Goal: Check status: Check status

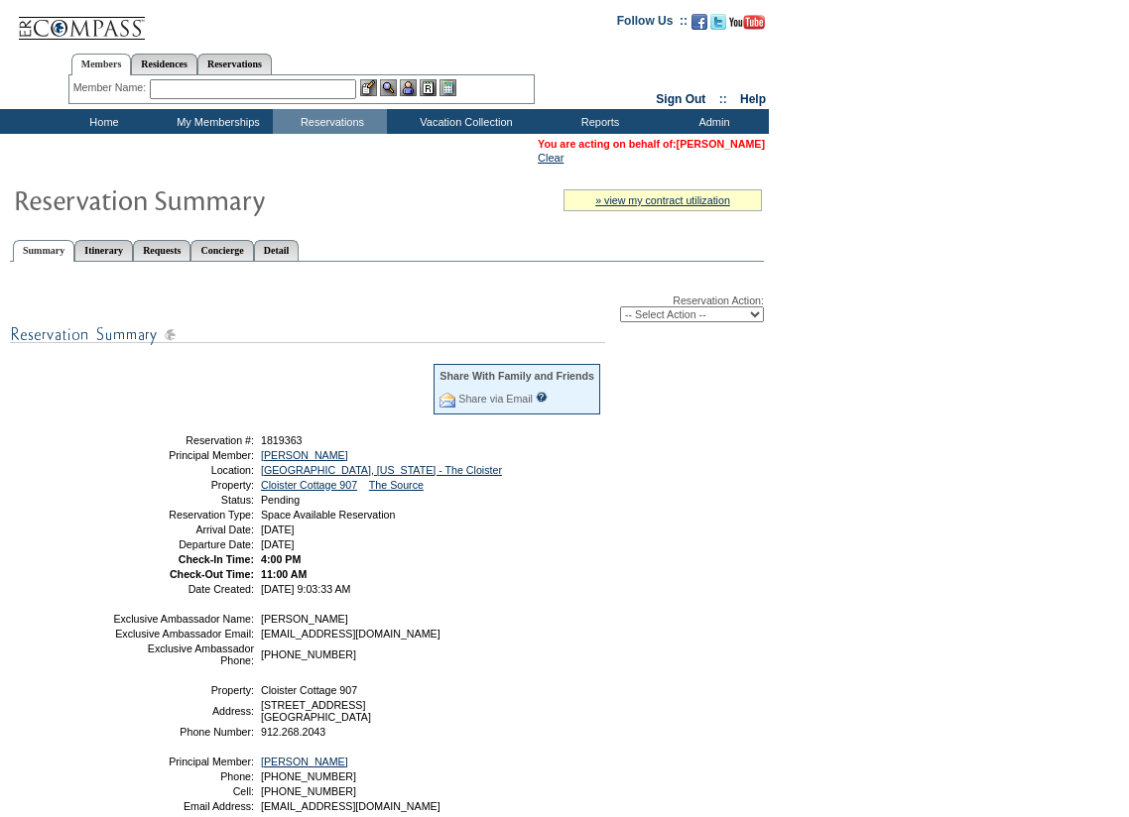
click at [720, 144] on link "[PERSON_NAME]" at bounding box center [721, 144] width 88 height 12
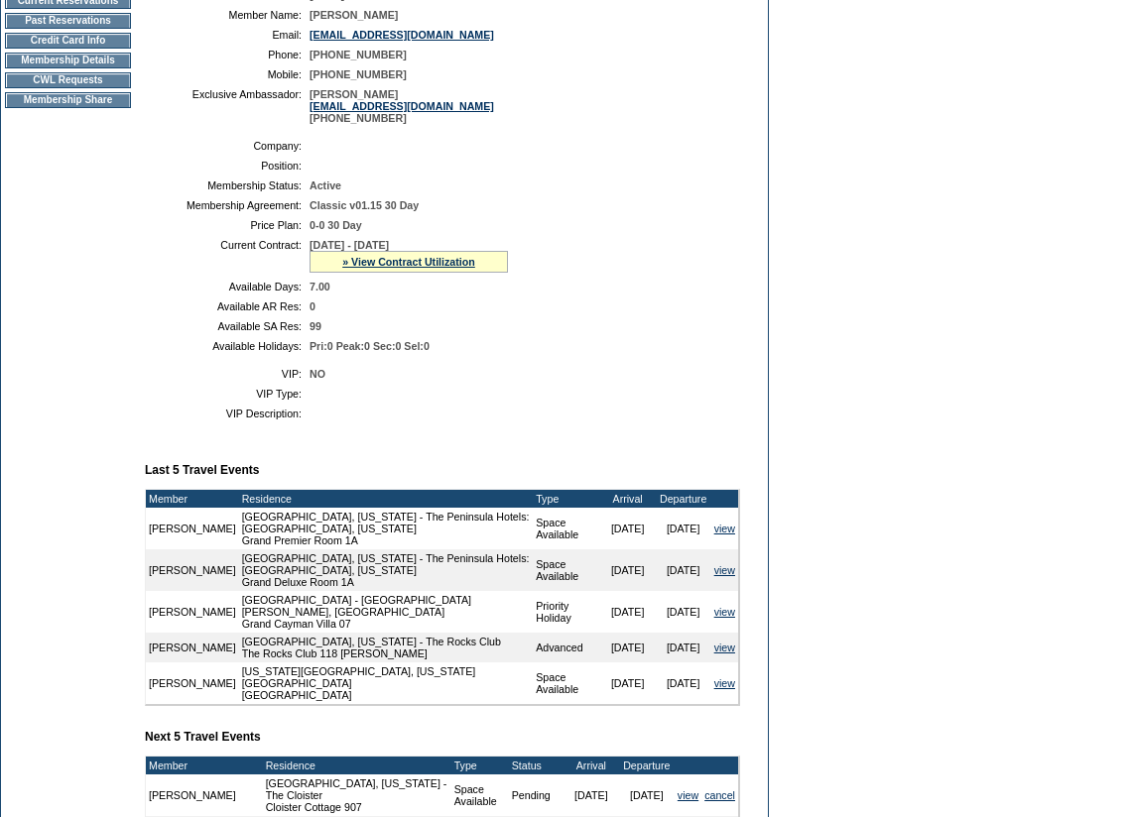
scroll to position [298, 0]
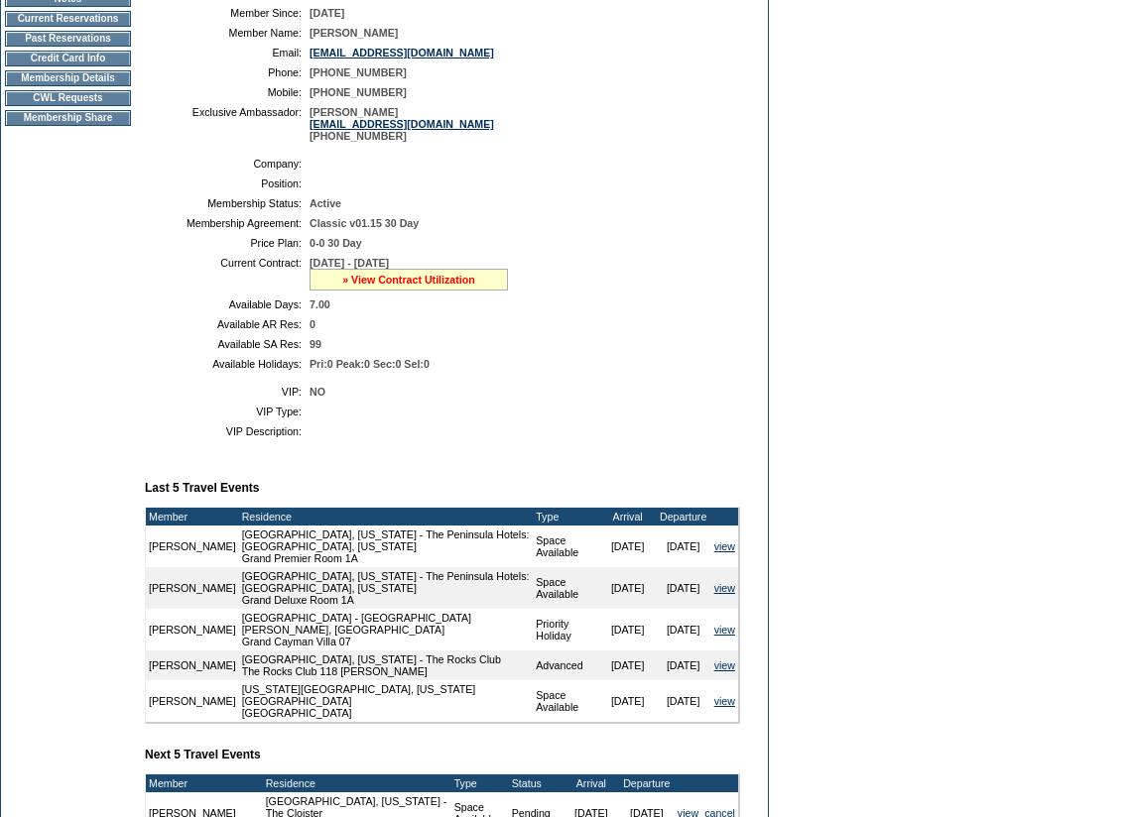
click at [475, 286] on link "» View Contract Utilization" at bounding box center [408, 280] width 133 height 12
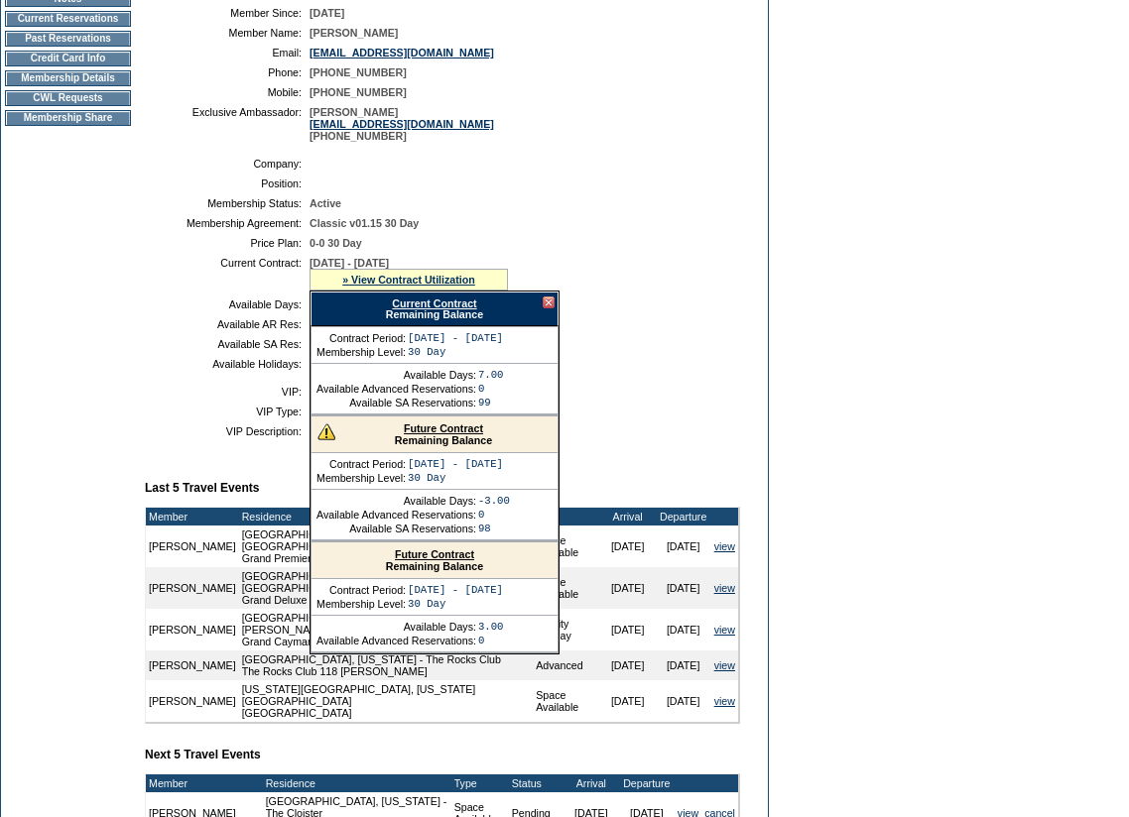
click at [456, 434] on link "Future Contract" at bounding box center [443, 429] width 79 height 12
click at [450, 434] on link "Future Contract" at bounding box center [443, 429] width 79 height 12
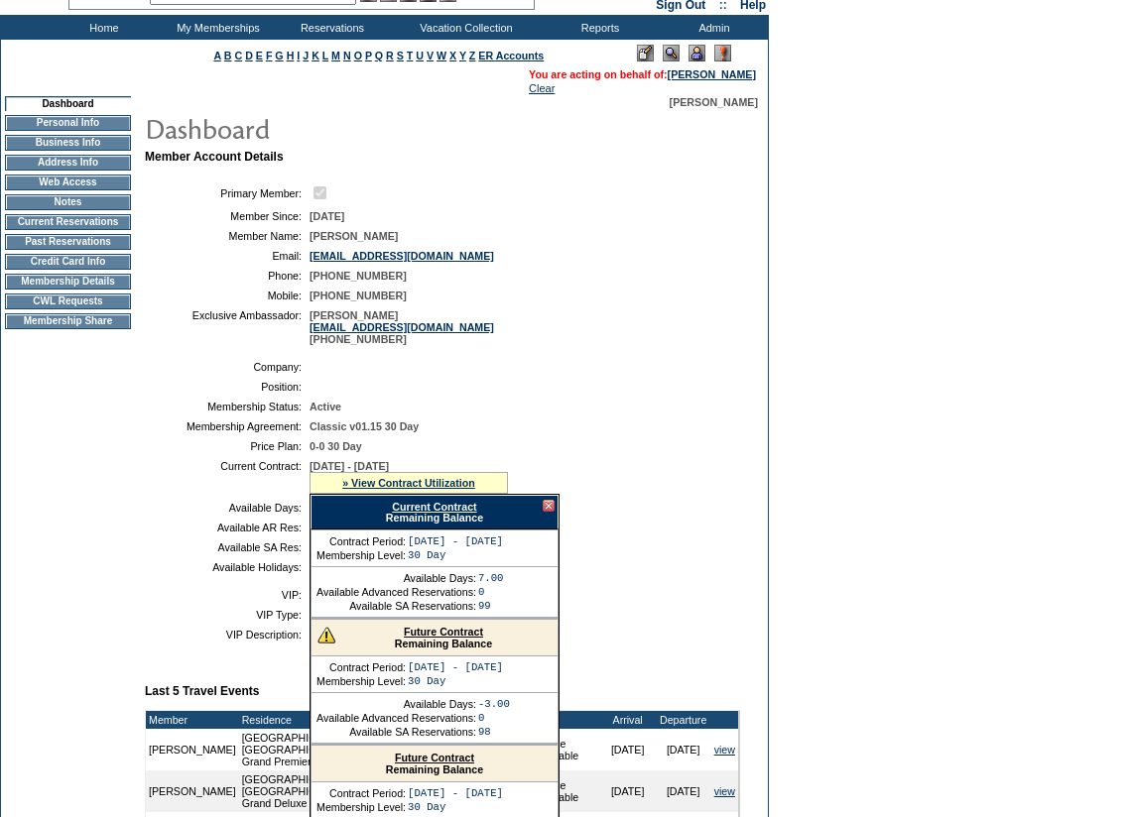
scroll to position [0, 0]
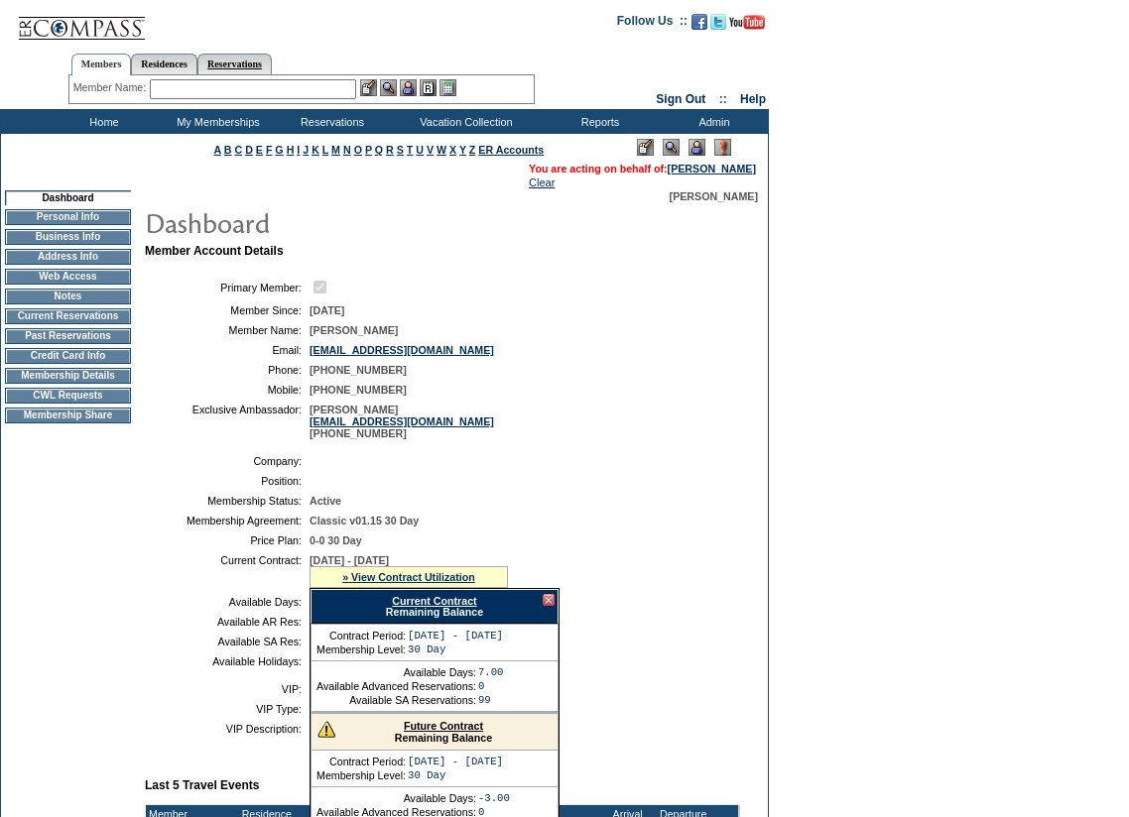
click at [272, 55] on link "Reservations" at bounding box center [234, 64] width 74 height 21
click at [215, 89] on input "text" at bounding box center [188, 89] width 87 height 20
paste input "1819363"
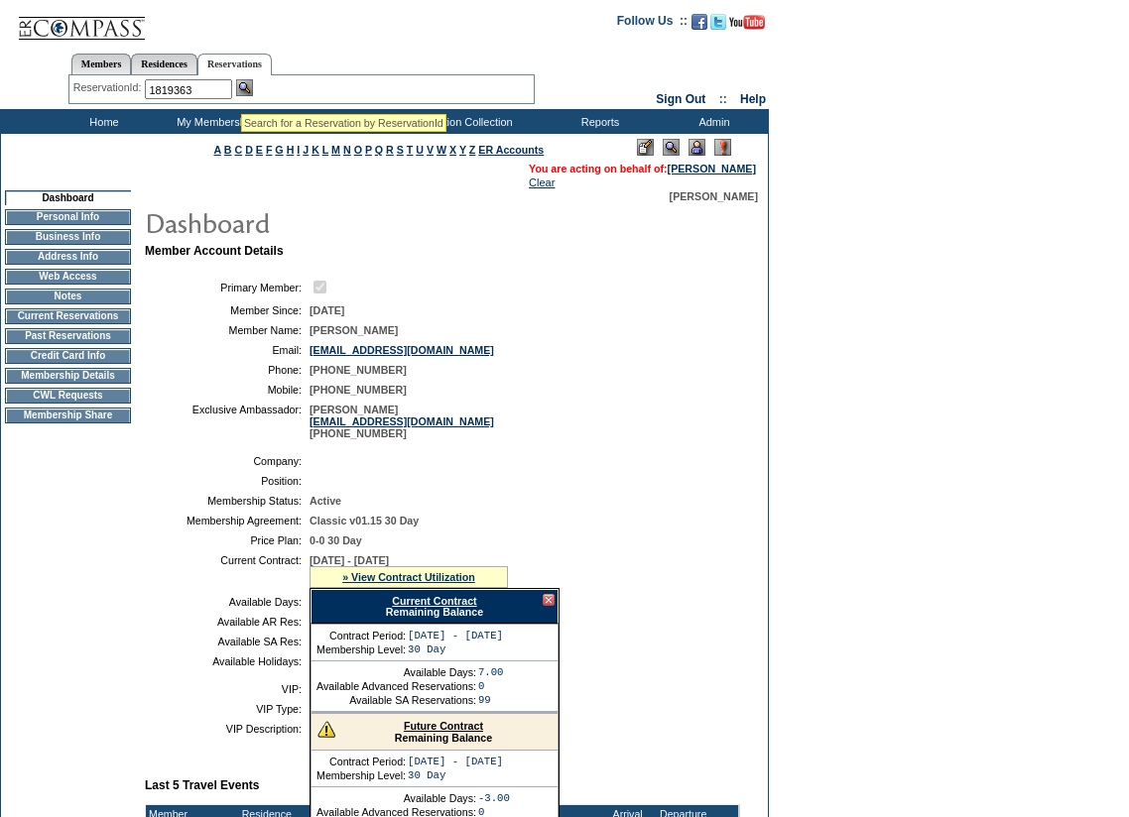
type input "1819363"
click at [250, 89] on img at bounding box center [244, 87] width 17 height 17
